Goal: Download file/media

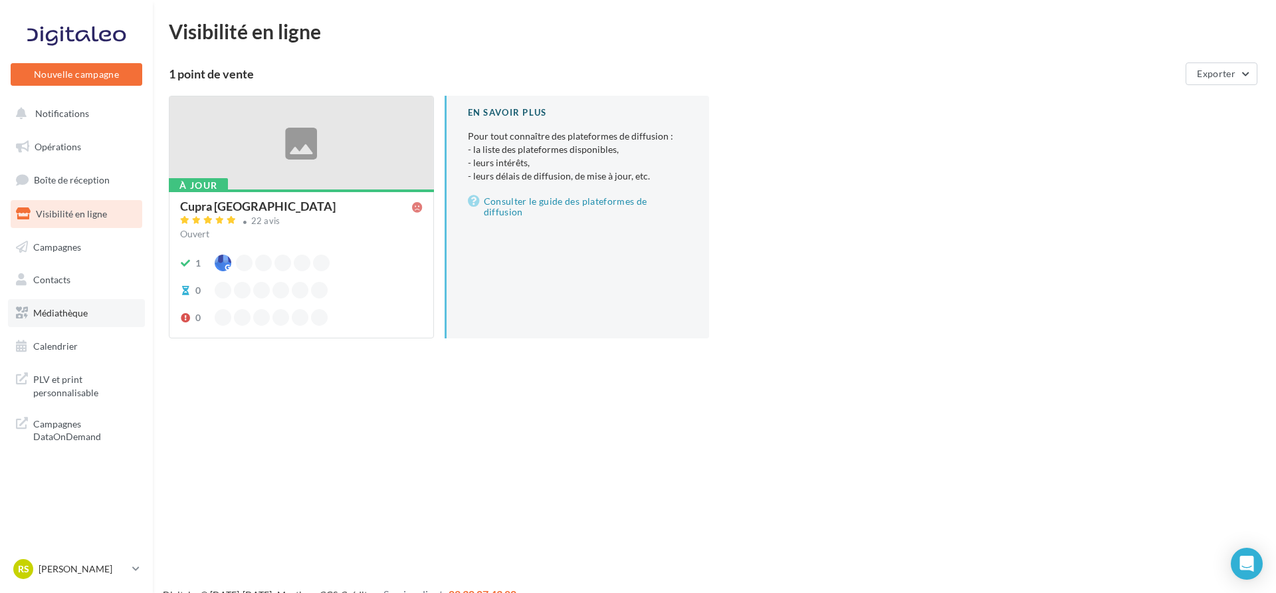
click at [95, 316] on link "Médiathèque" at bounding box center [76, 313] width 137 height 28
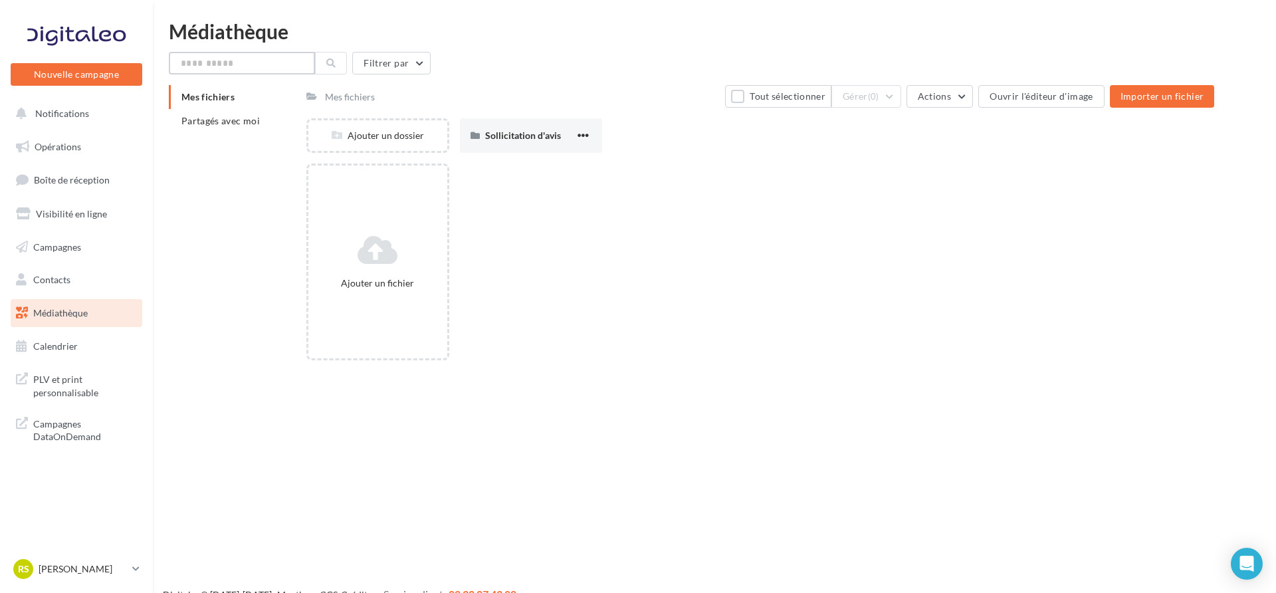
click at [254, 66] on input "text" at bounding box center [242, 63] width 146 height 23
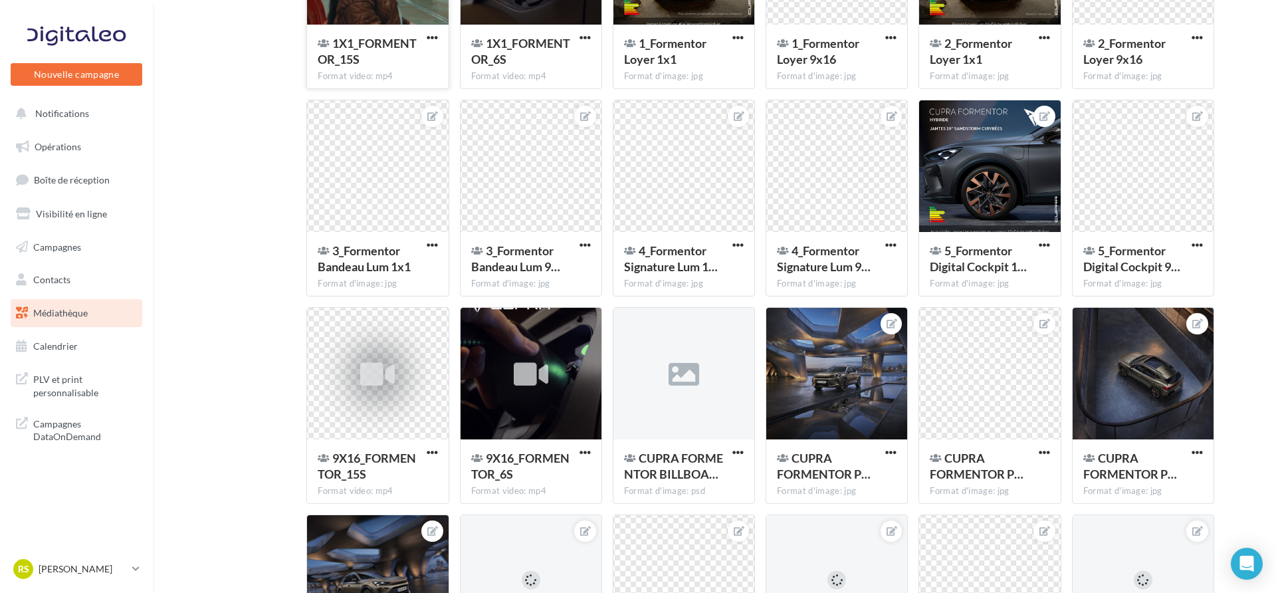
scroll to position [415, 0]
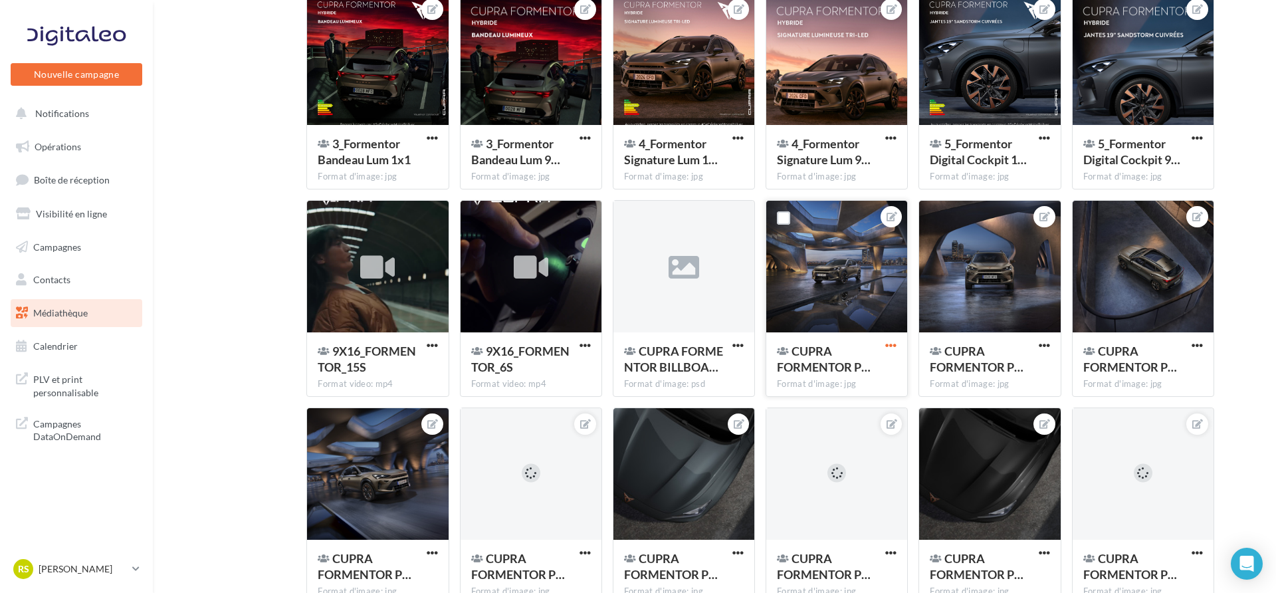
type input "*********"
click at [892, 347] on span "button" at bounding box center [890, 345] width 11 height 11
click at [856, 407] on button "Télécharger" at bounding box center [829, 407] width 140 height 35
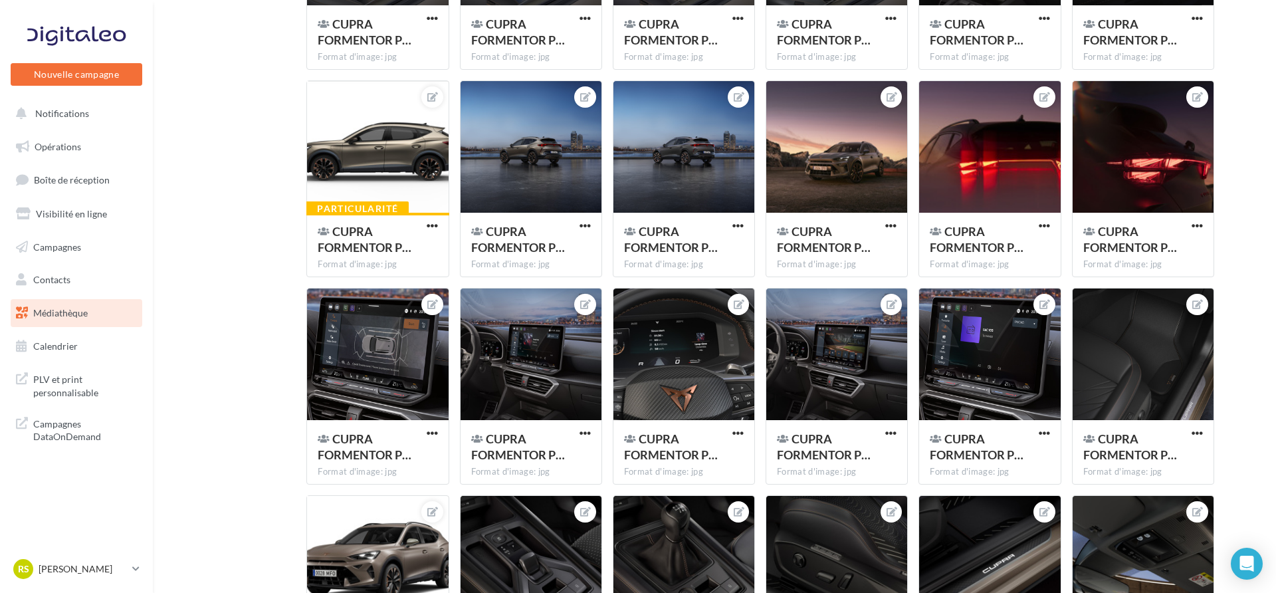
scroll to position [1952, 0]
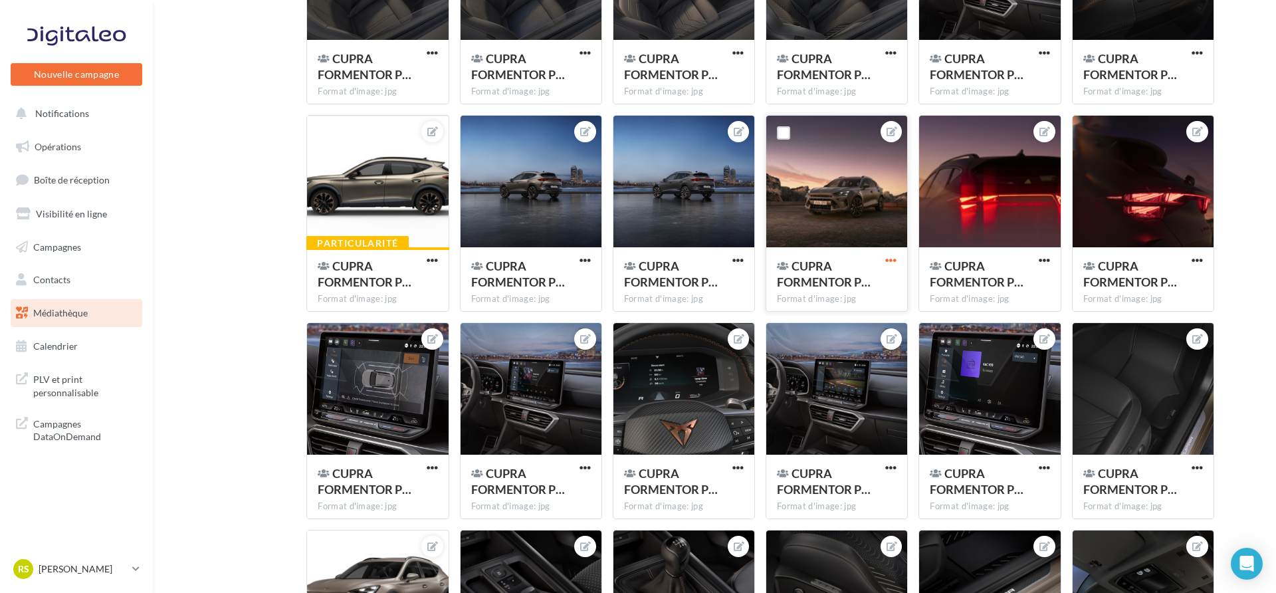
click at [888, 260] on span "button" at bounding box center [890, 260] width 11 height 11
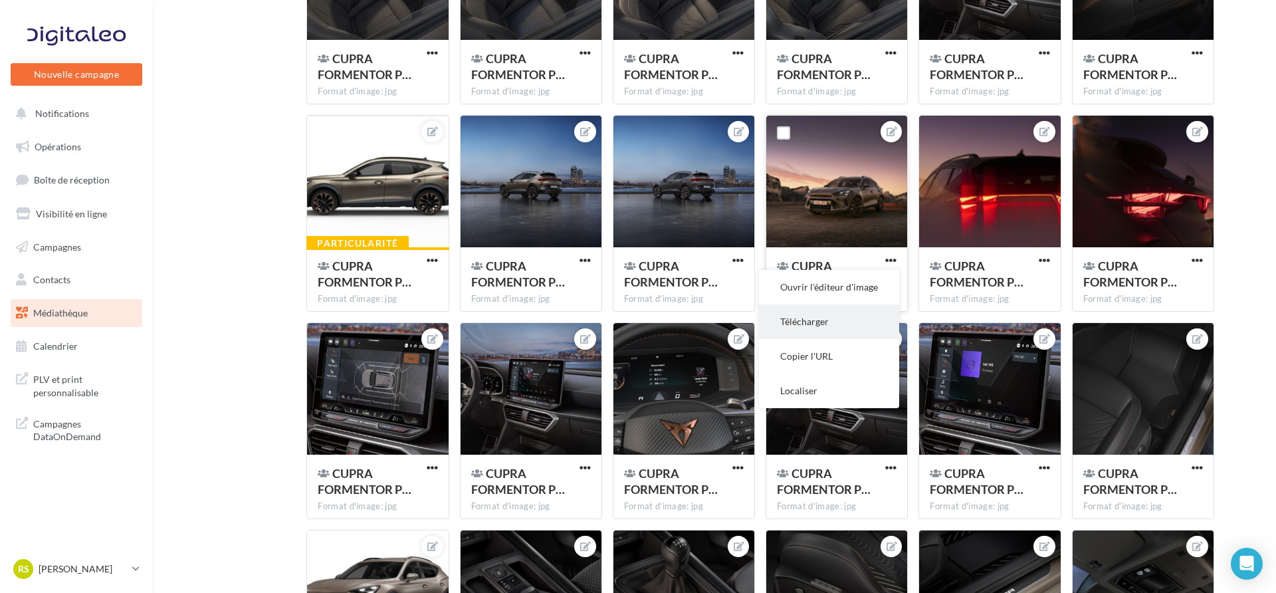
click at [841, 316] on button "Télécharger" at bounding box center [829, 321] width 140 height 35
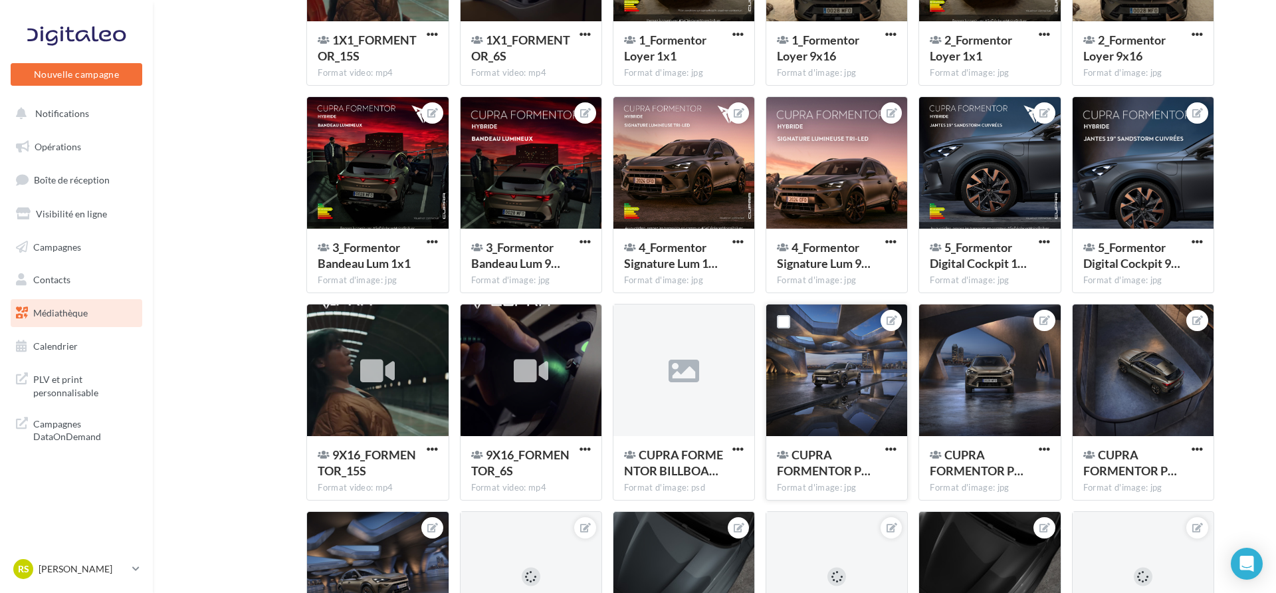
scroll to position [295, 0]
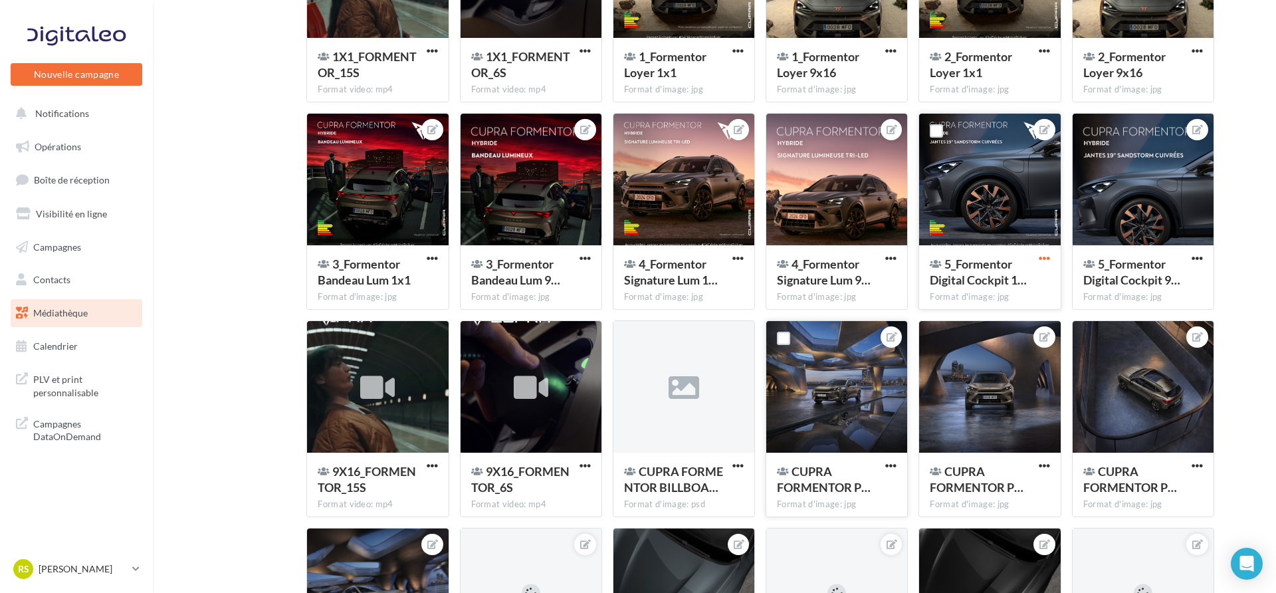
click at [1044, 255] on span "button" at bounding box center [1044, 258] width 11 height 11
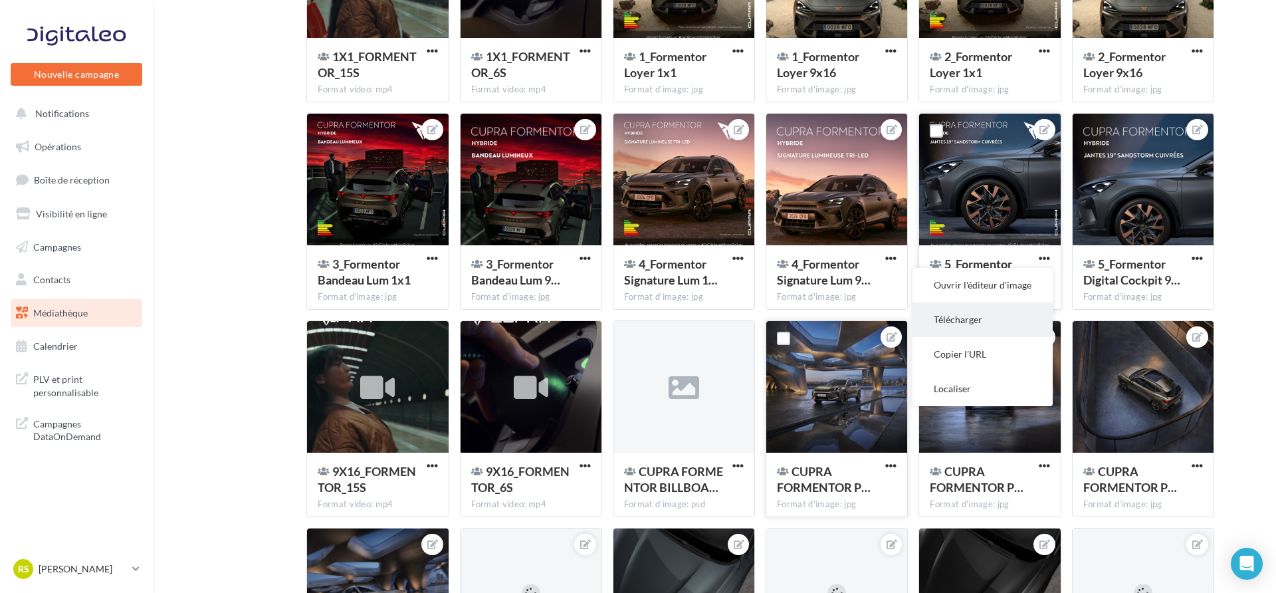
click at [995, 315] on button "Télécharger" at bounding box center [983, 319] width 140 height 35
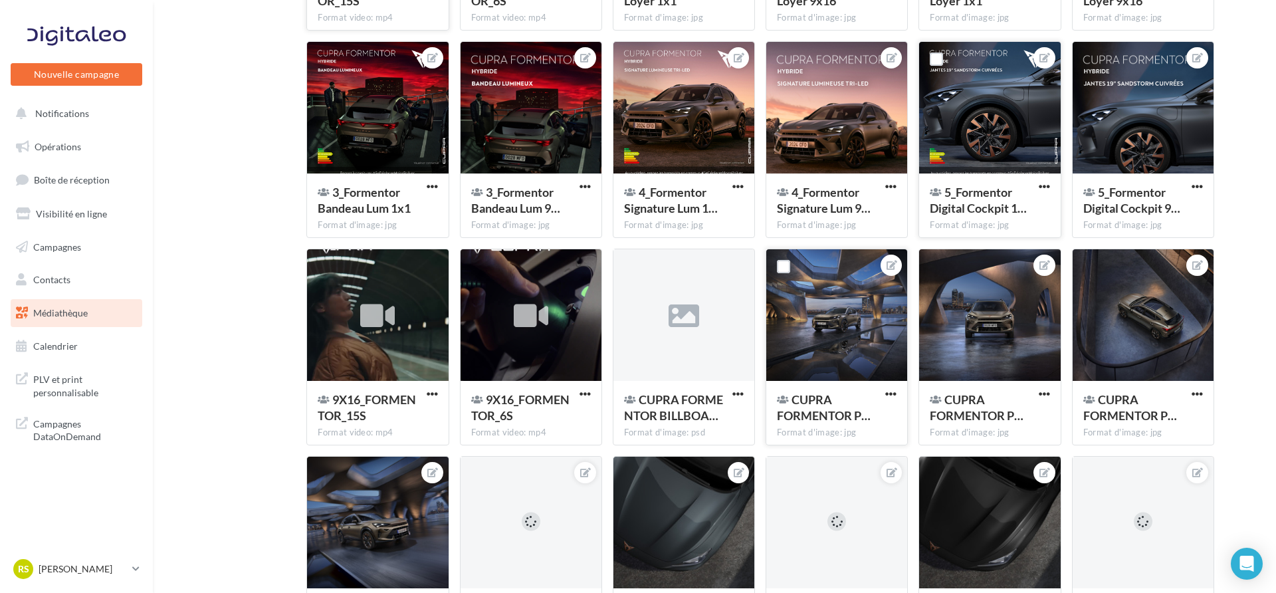
scroll to position [460, 0]
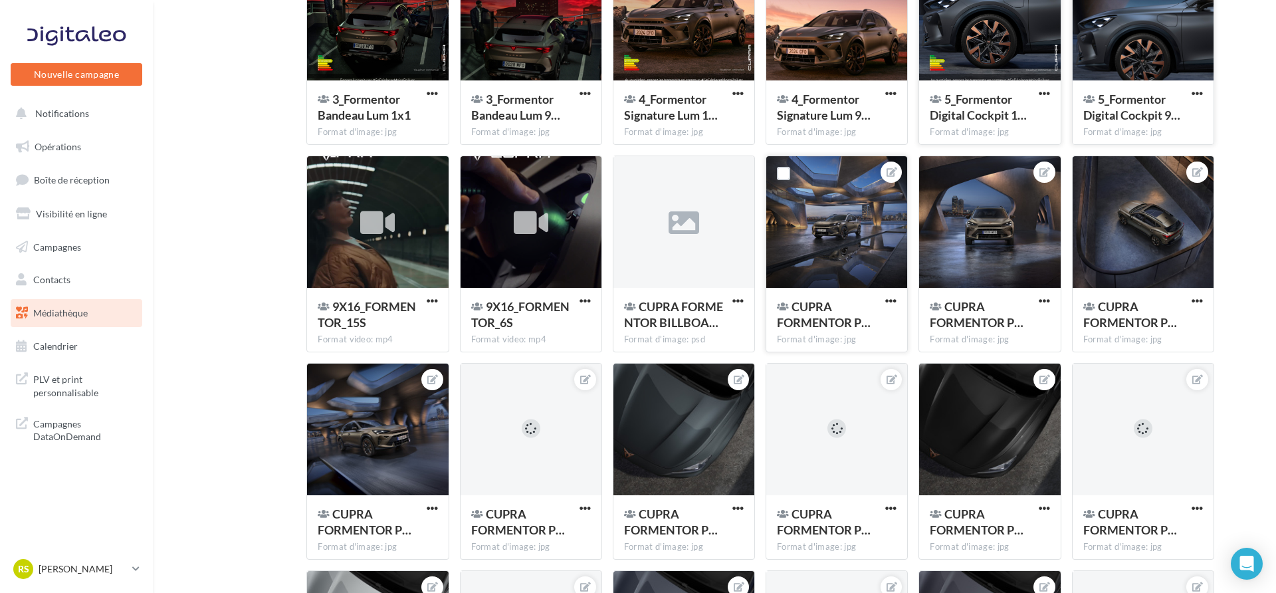
drag, startPoint x: 1244, startPoint y: 138, endPoint x: 1206, endPoint y: 133, distance: 38.8
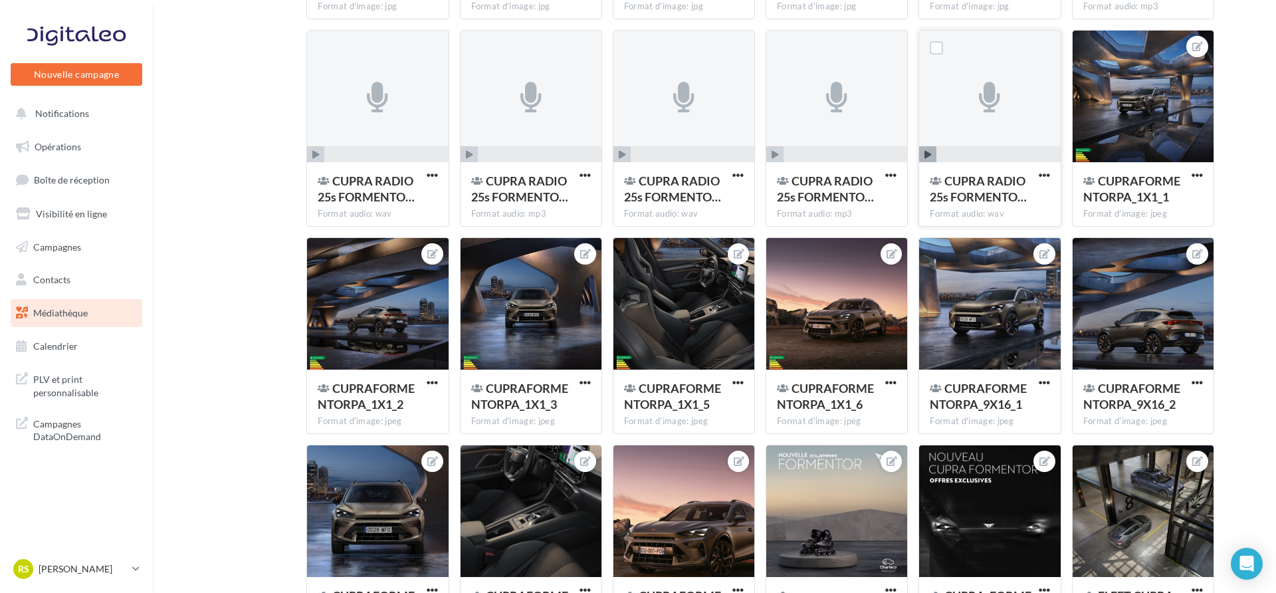
scroll to position [5566, 0]
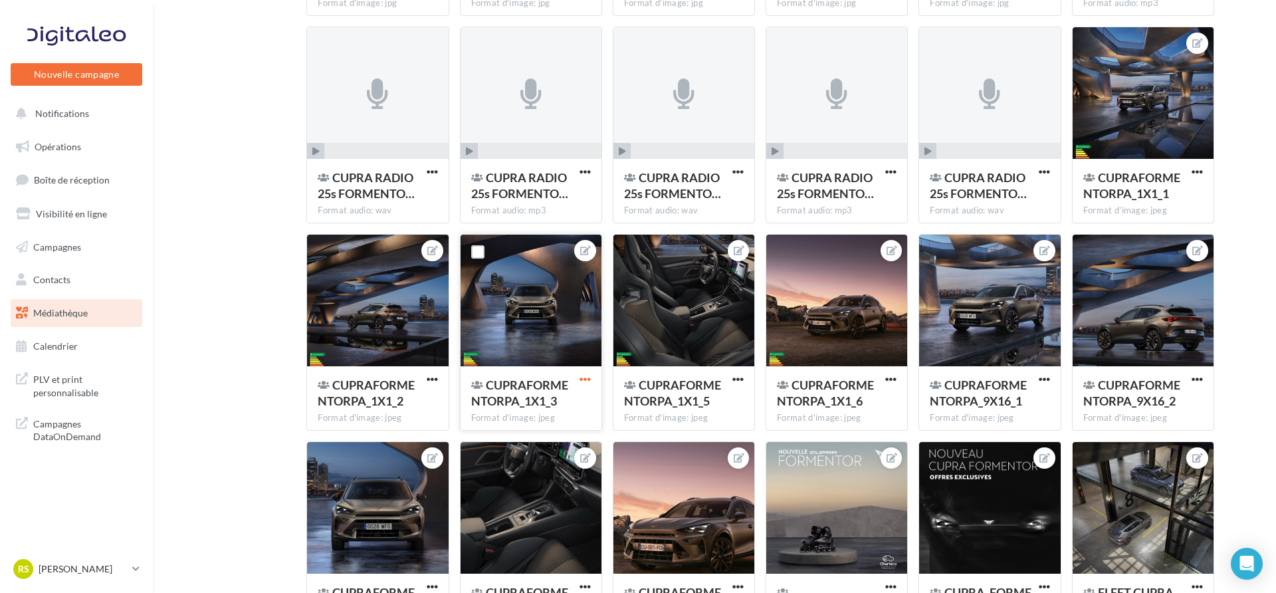
click at [589, 377] on span "button" at bounding box center [585, 379] width 11 height 11
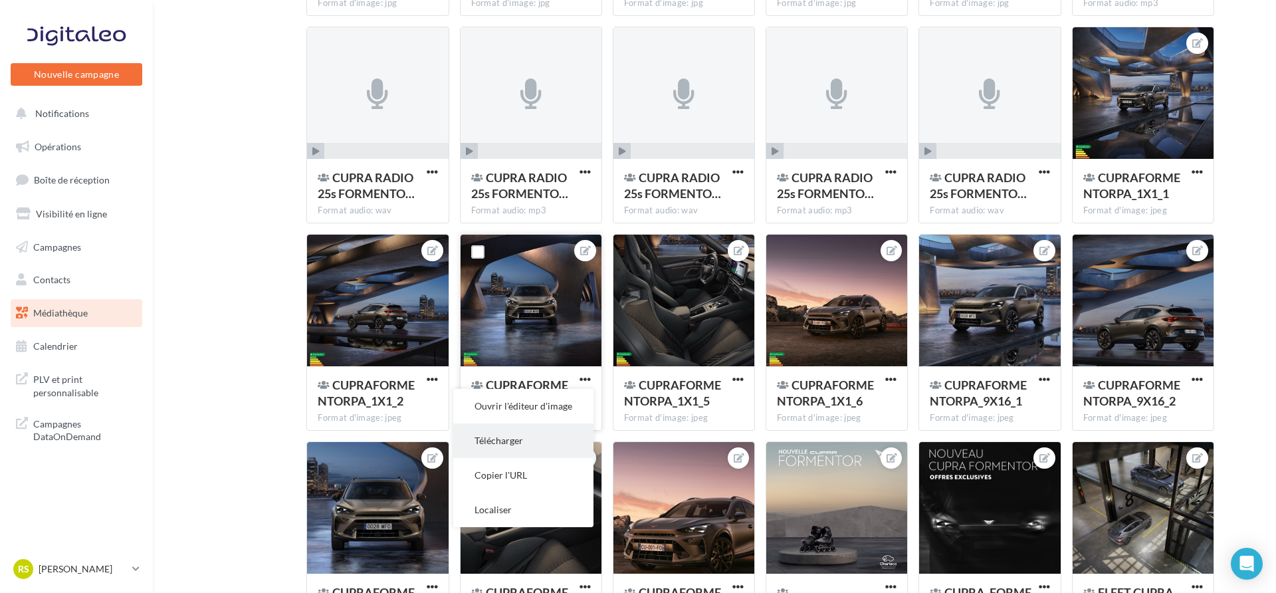
click at [553, 437] on button "Télécharger" at bounding box center [523, 440] width 140 height 35
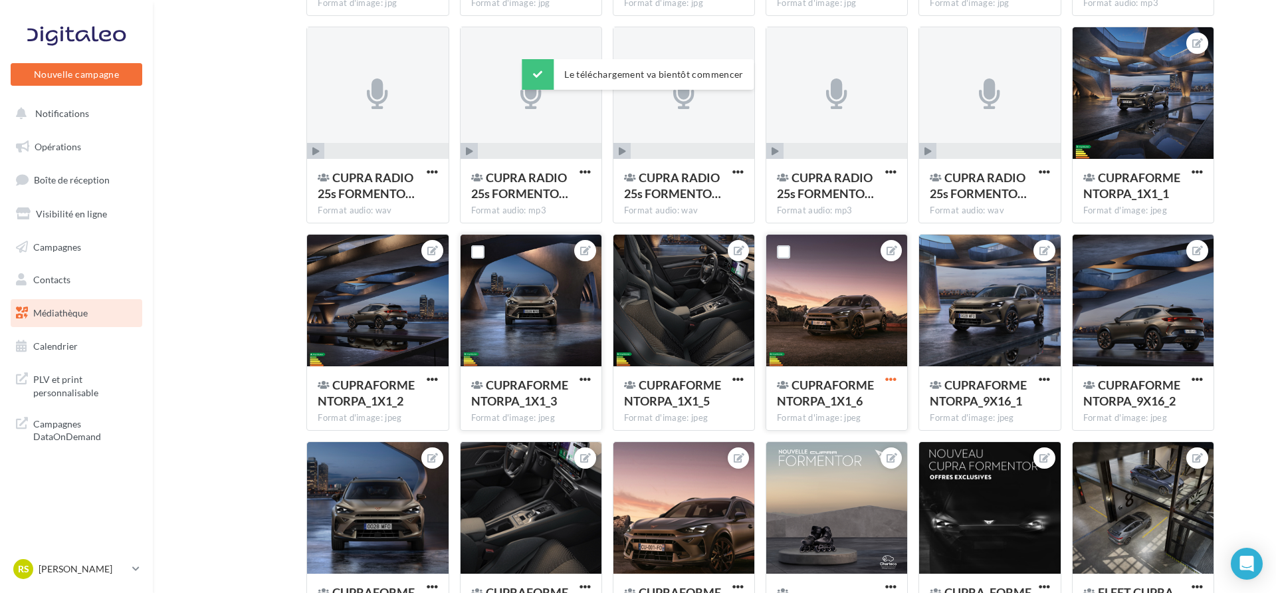
click at [887, 374] on span "button" at bounding box center [890, 379] width 11 height 11
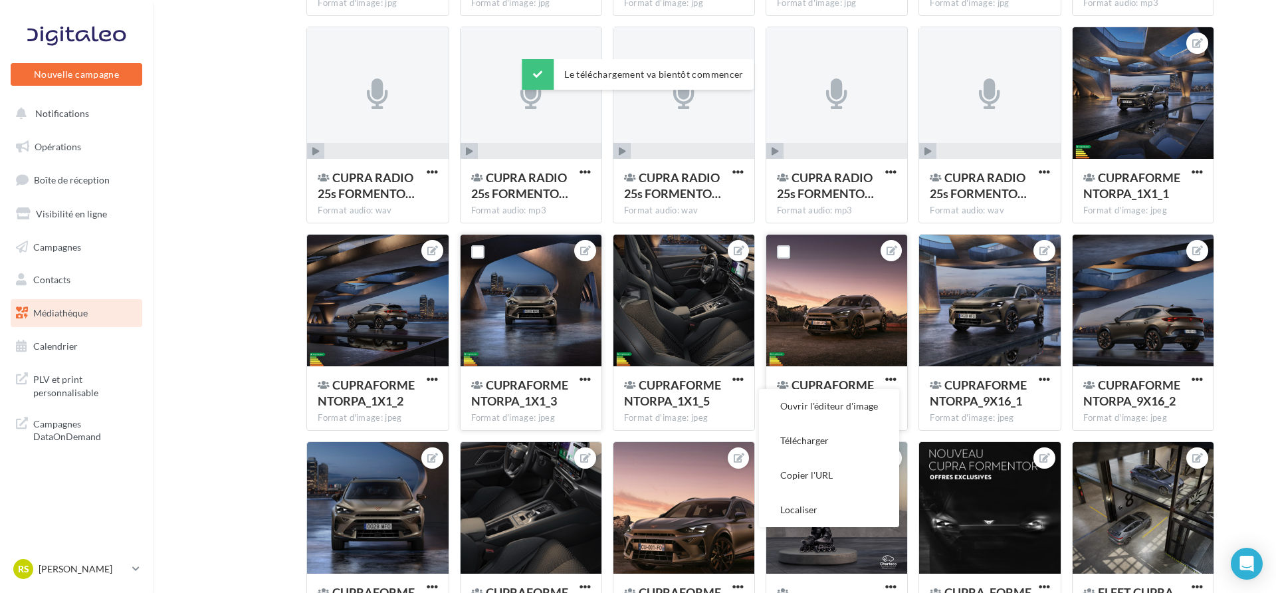
click at [832, 438] on button "Télécharger" at bounding box center [829, 440] width 140 height 35
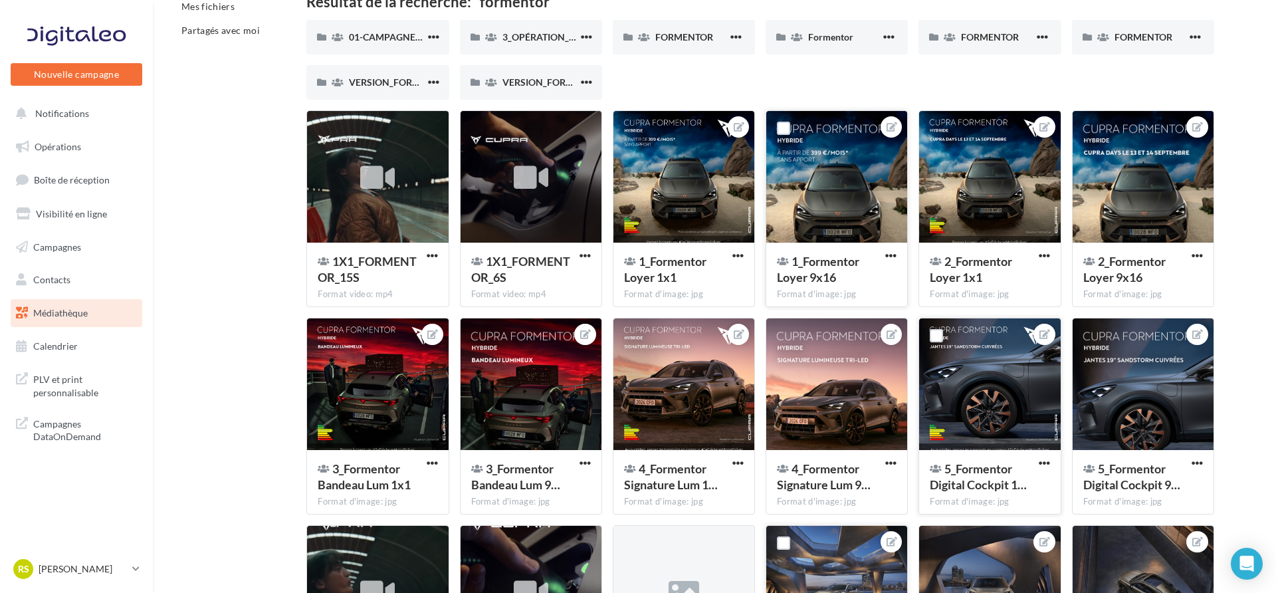
scroll to position [90, 0]
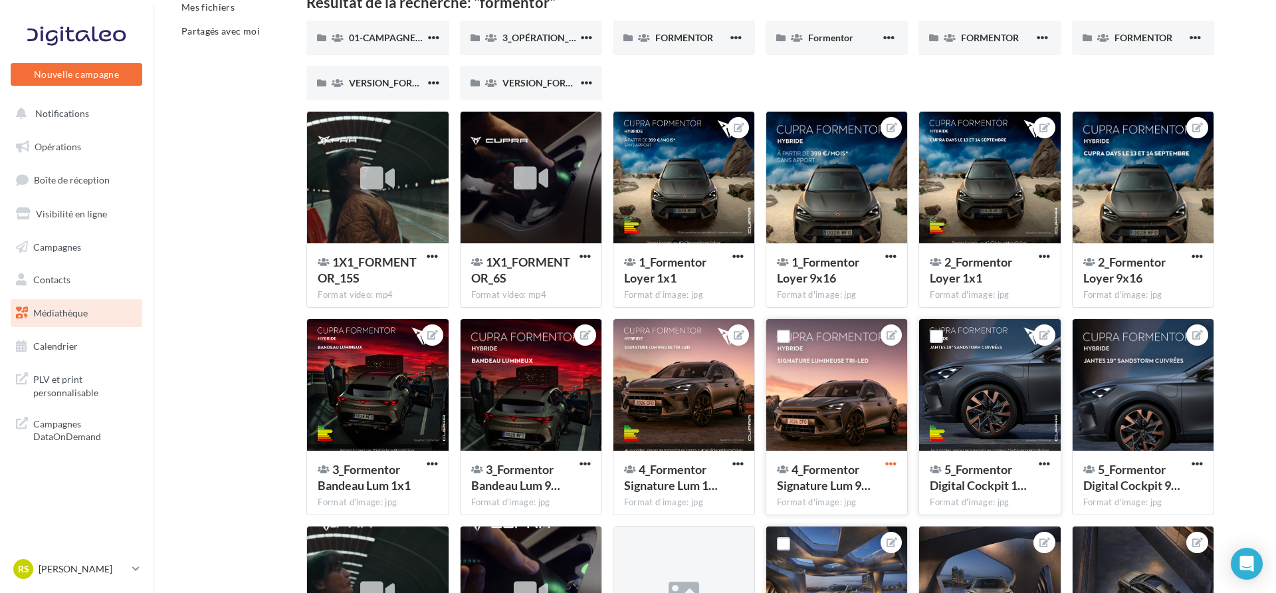
click at [885, 461] on span "button" at bounding box center [890, 463] width 11 height 11
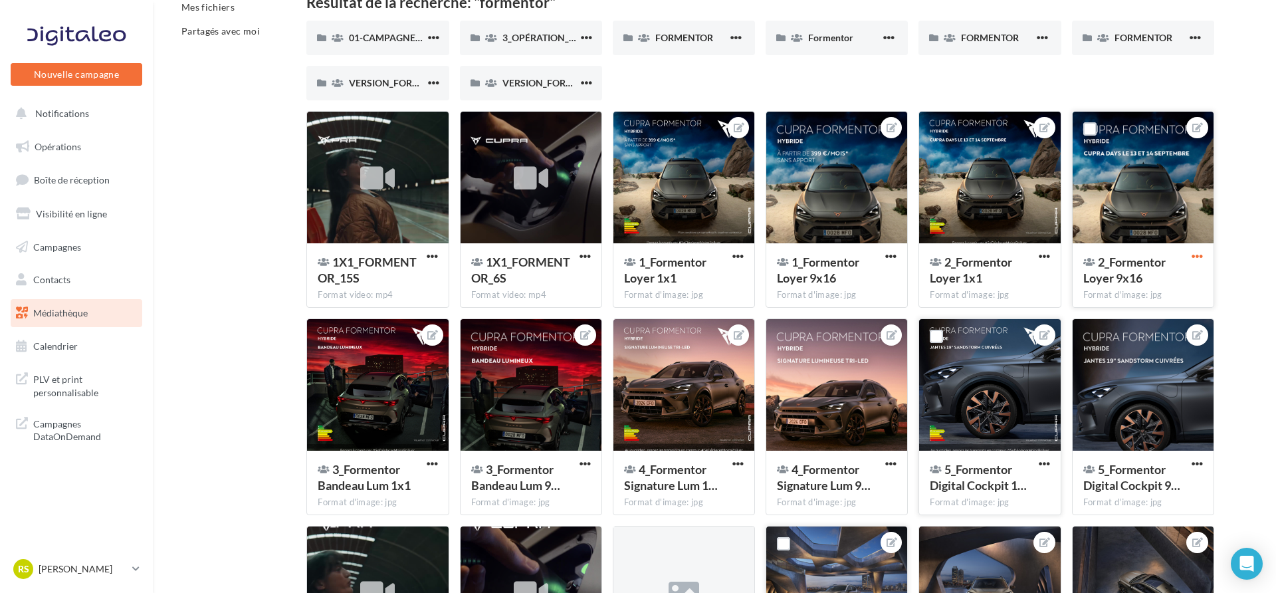
click at [1198, 255] on span "button" at bounding box center [1197, 256] width 11 height 11
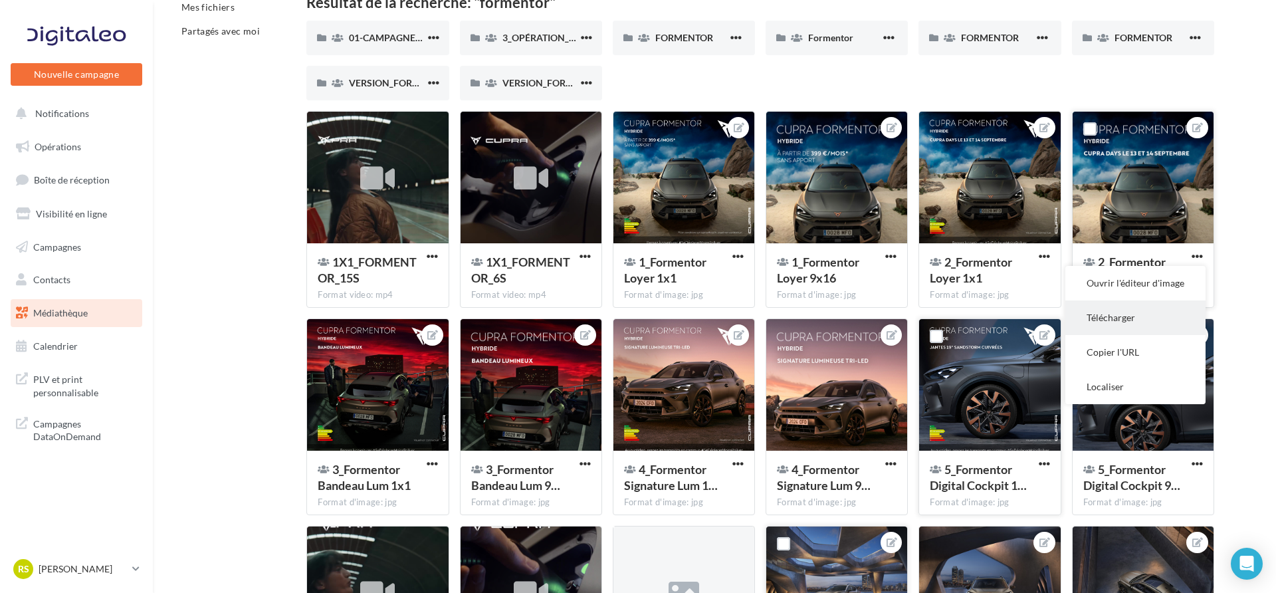
click at [1133, 316] on button "Télécharger" at bounding box center [1135, 317] width 140 height 35
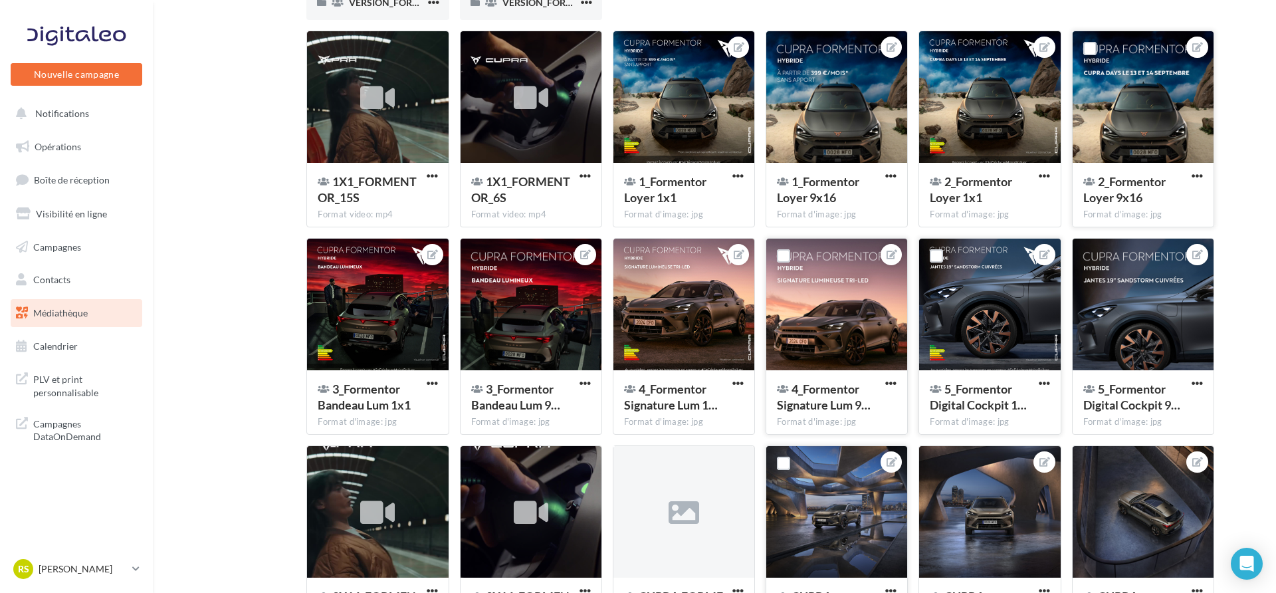
scroll to position [299, 0]
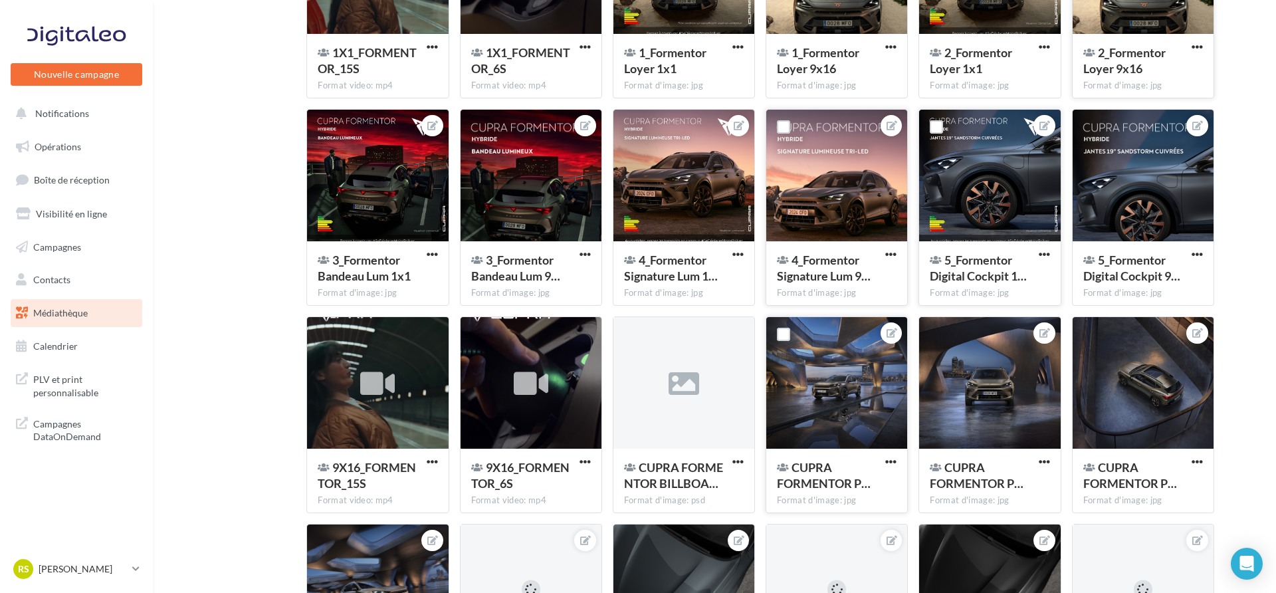
click at [884, 250] on button "button" at bounding box center [891, 255] width 17 height 13
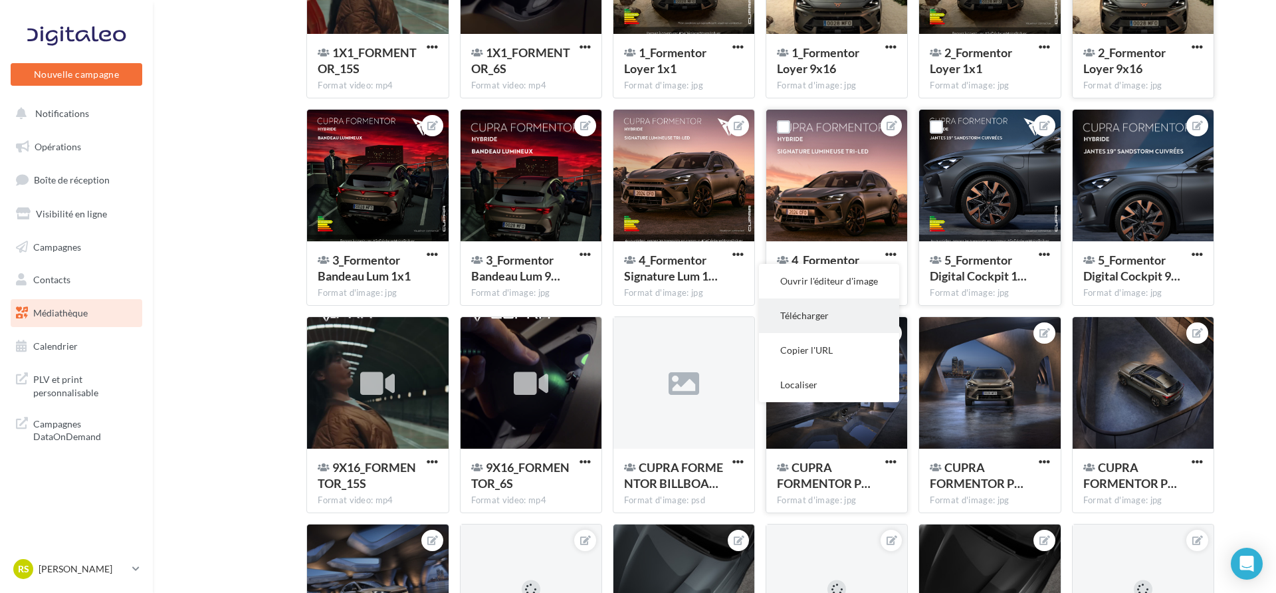
click at [839, 313] on button "Télécharger" at bounding box center [829, 315] width 140 height 35
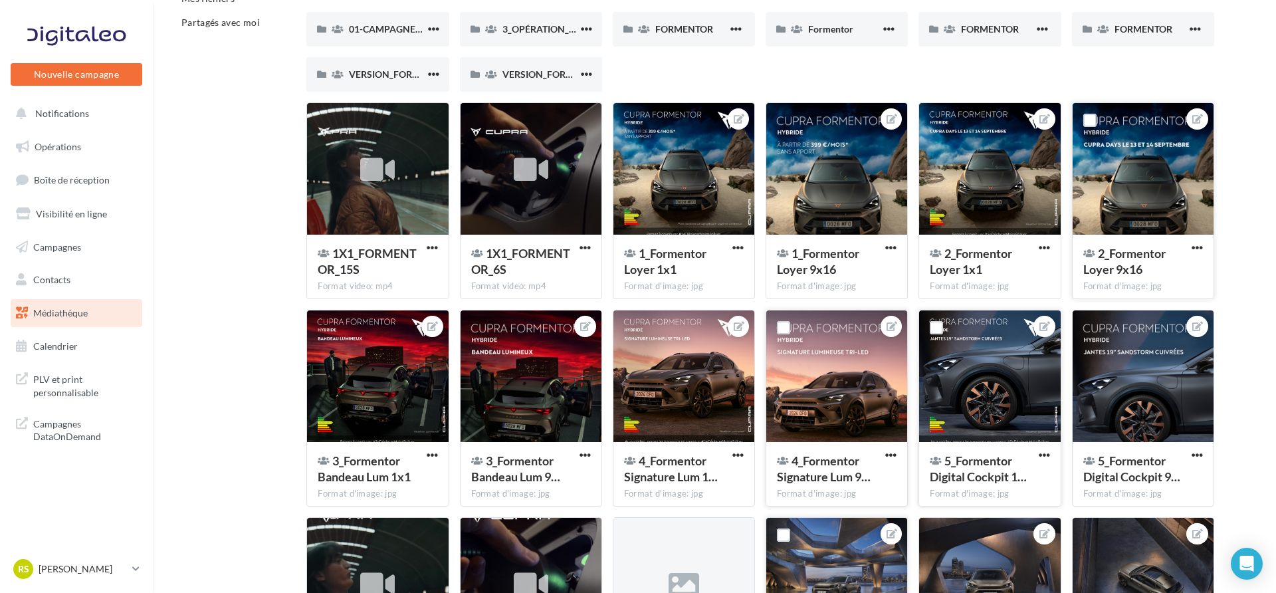
scroll to position [97, 0]
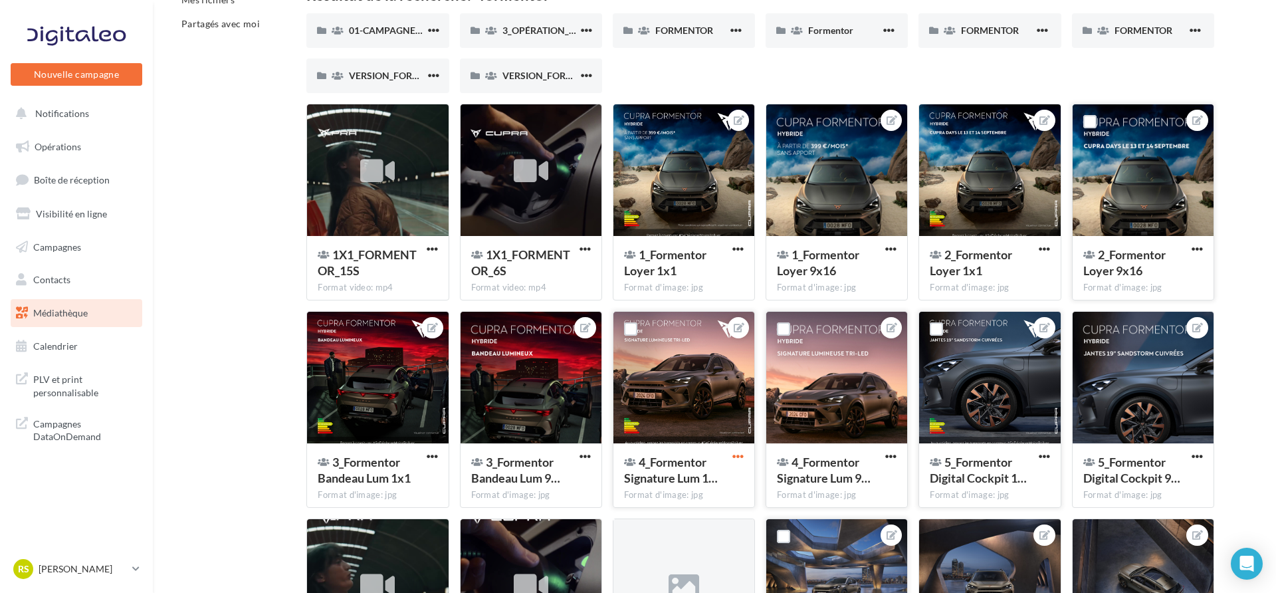
click at [736, 451] on span "button" at bounding box center [737, 456] width 11 height 11
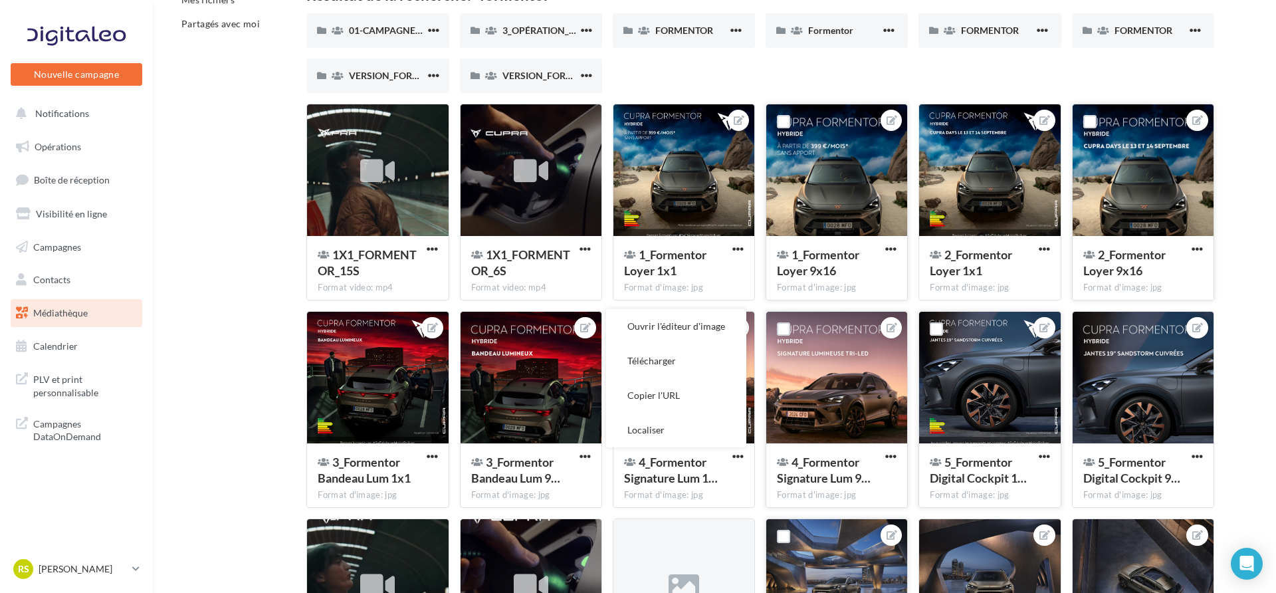
drag, startPoint x: 683, startPoint y: 357, endPoint x: 809, endPoint y: 214, distance: 190.7
click at [683, 357] on button "Télécharger" at bounding box center [676, 361] width 140 height 35
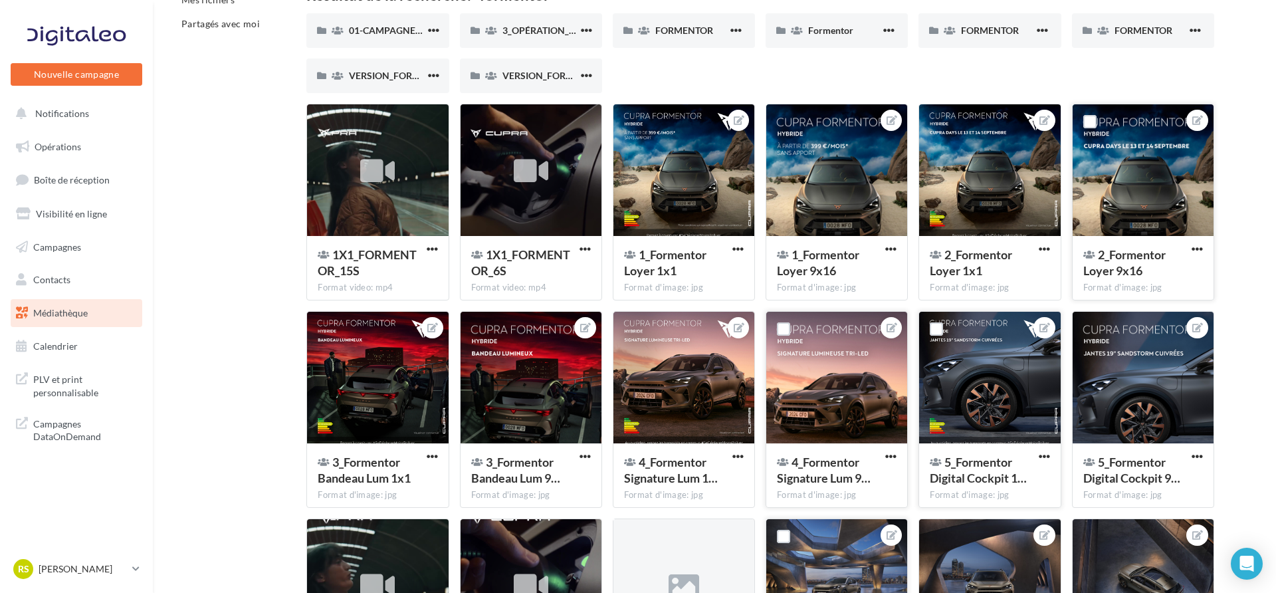
click at [1222, 282] on div "2_Formentor Loyer 9x16 Format d'image: jpg 2_Formentor Loyer 9x16" at bounding box center [1148, 202] width 153 height 197
click at [887, 323] on icon at bounding box center [892, 327] width 11 height 9
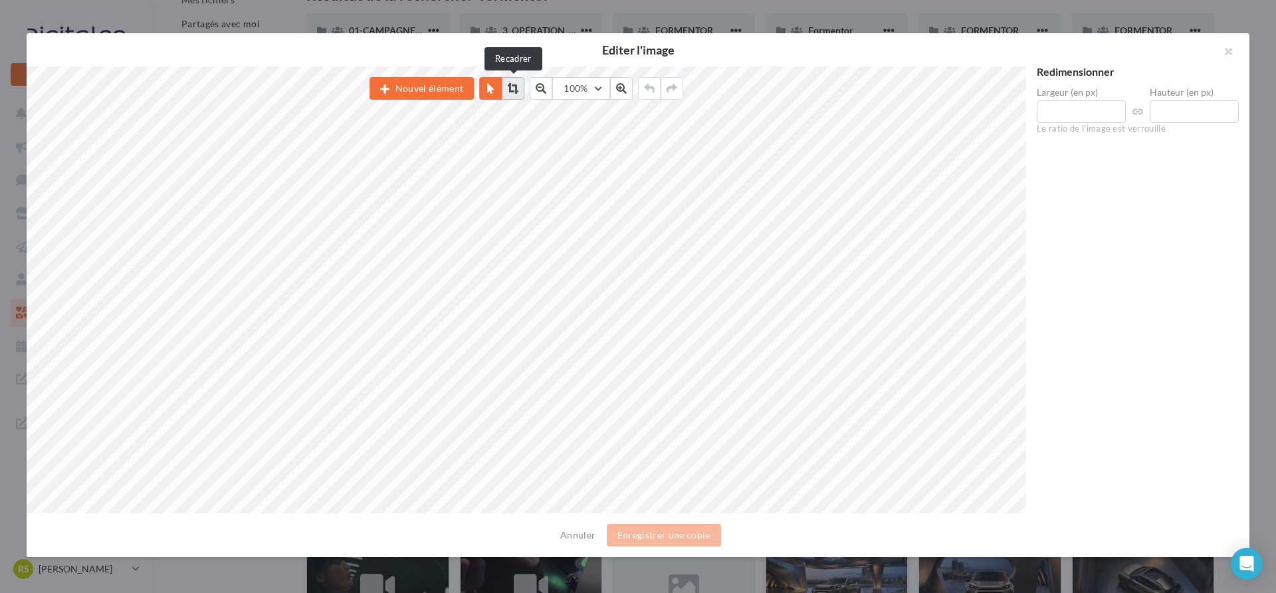
click at [517, 88] on icon at bounding box center [513, 88] width 11 height 11
click at [1222, 50] on button "button" at bounding box center [1222, 53] width 53 height 40
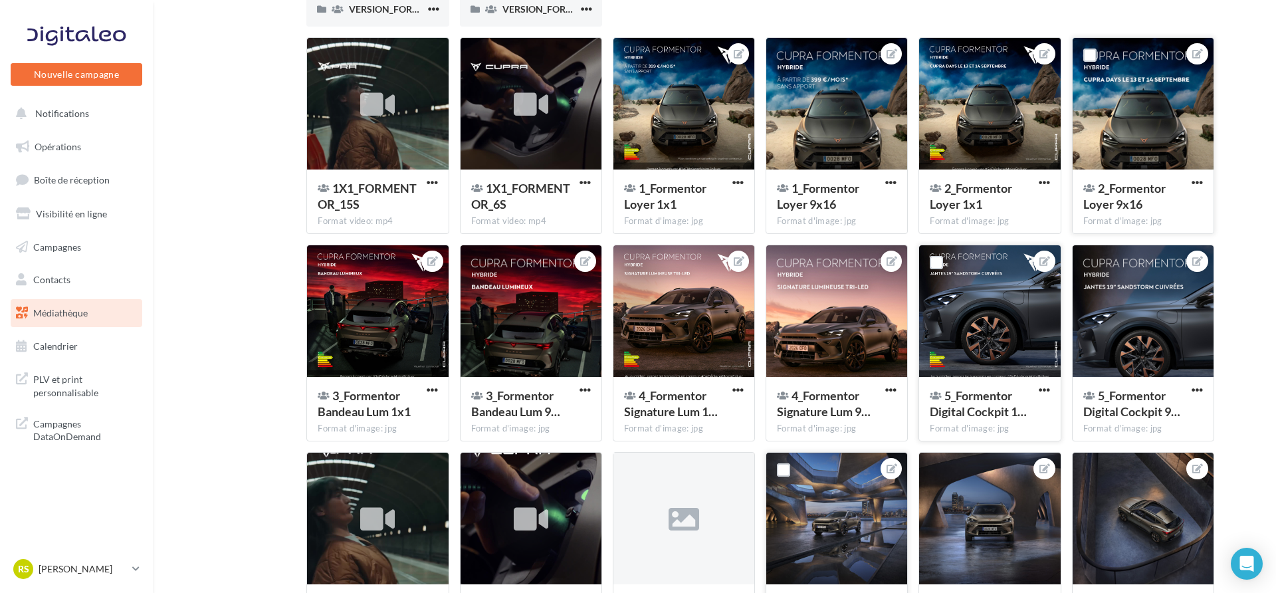
scroll to position [163, 0]
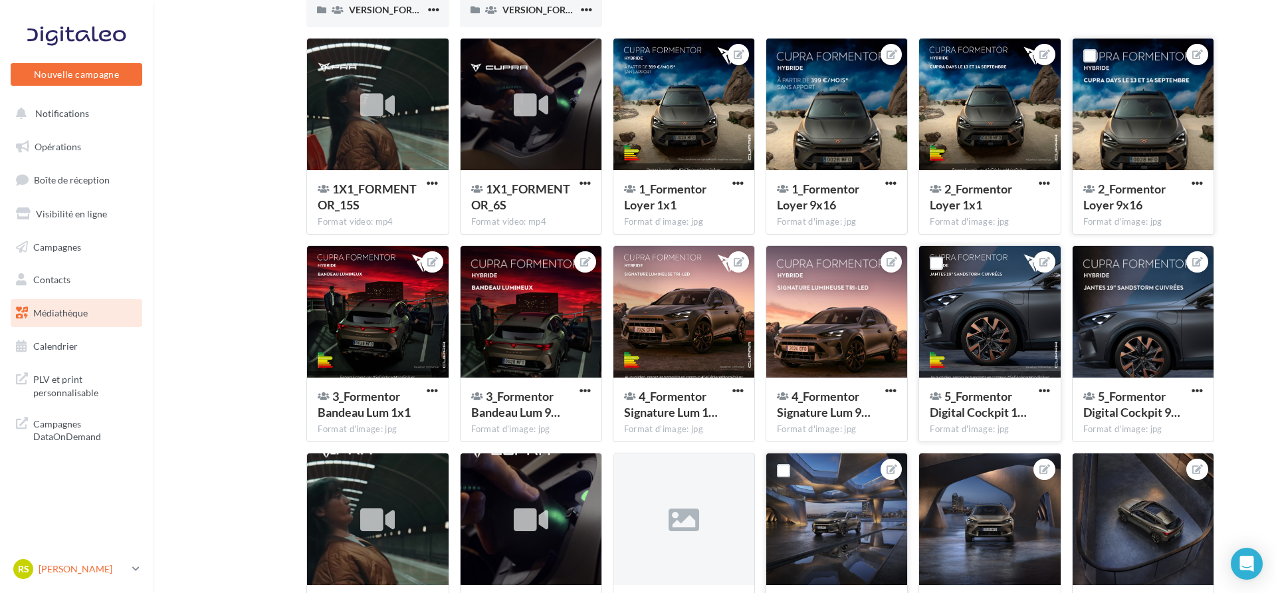
click at [108, 563] on p "[PERSON_NAME]" at bounding box center [83, 568] width 88 height 13
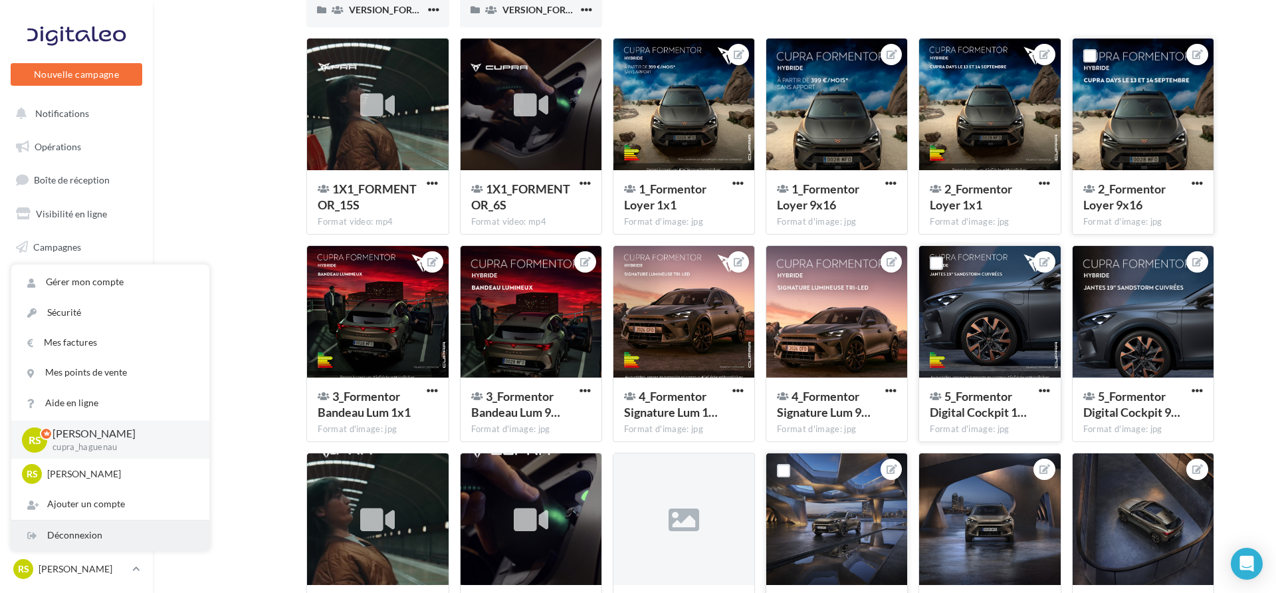
click at [110, 535] on div "Déconnexion" at bounding box center [110, 535] width 198 height 30
